Goal: Find specific page/section: Find specific page/section

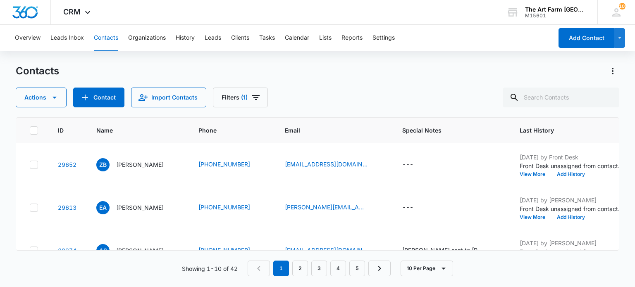
scroll to position [0, 577]
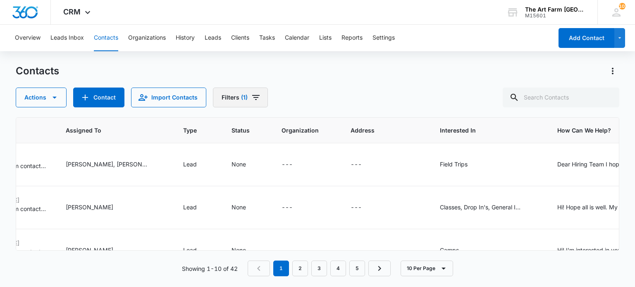
click at [251, 98] on icon "Filters" at bounding box center [256, 98] width 10 height 10
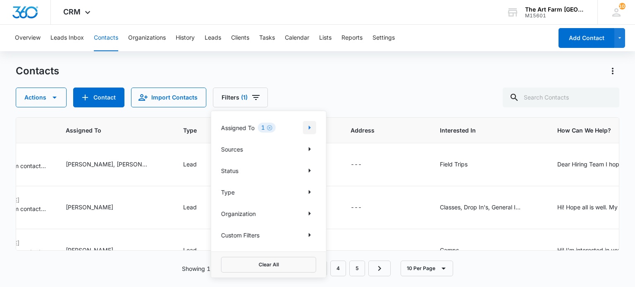
click at [310, 127] on icon "Show Assigned To filters" at bounding box center [310, 128] width 2 height 4
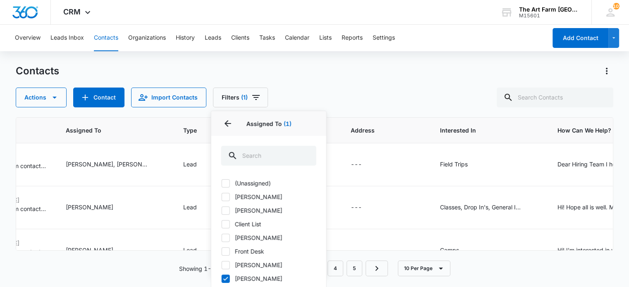
click at [225, 277] on icon at bounding box center [225, 278] width 7 height 7
click at [222, 279] on input "Jacqueline Najera" at bounding box center [221, 279] width 0 height 0
checkbox input "false"
click at [225, 253] on icon at bounding box center [225, 251] width 7 height 7
click at [222, 252] on input "Front Desk" at bounding box center [221, 251] width 0 height 0
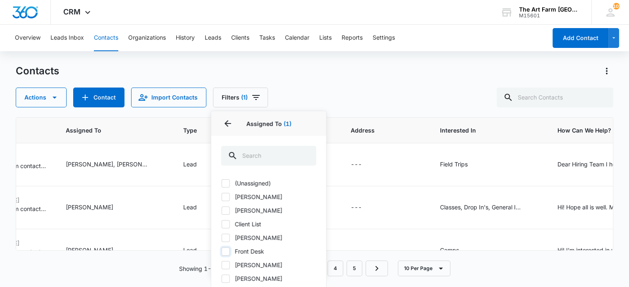
checkbox input "true"
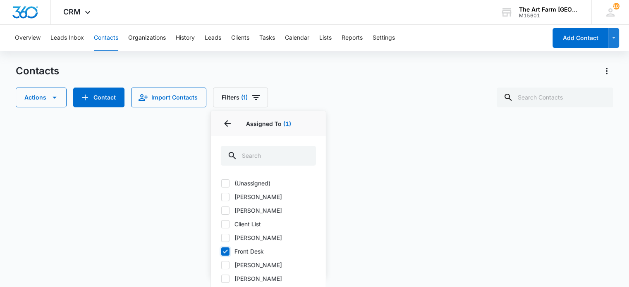
scroll to position [38, 0]
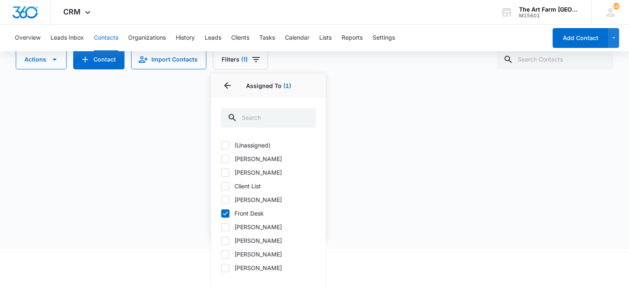
click at [344, 84] on div "Contacts Actions Contact Import Contacts Filters (1) Assigned To 1 Assigned To …" at bounding box center [314, 119] width 597 height 187
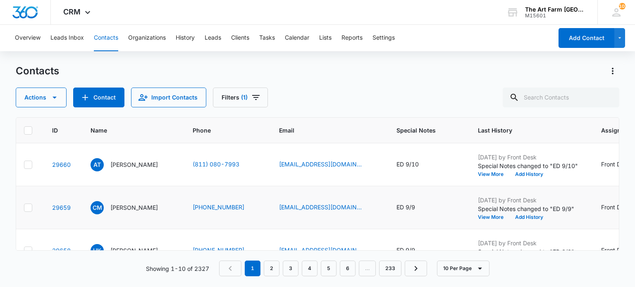
scroll to position [0, 2]
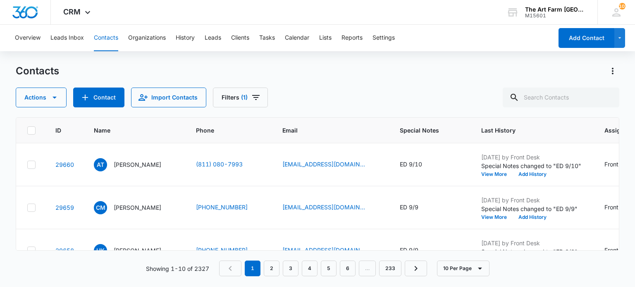
click at [308, 72] on div "Contacts" at bounding box center [317, 70] width 603 height 13
